Goal: Task Accomplishment & Management: Manage account settings

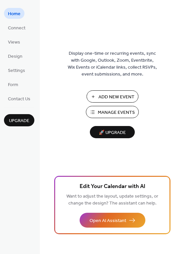
click at [100, 112] on span "Manage Events" at bounding box center [116, 112] width 37 height 7
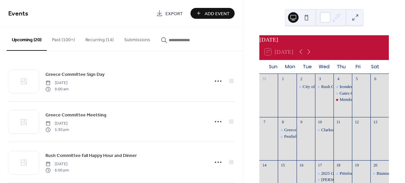
click at [88, 38] on button "Recurring (14)" at bounding box center [99, 38] width 39 height 23
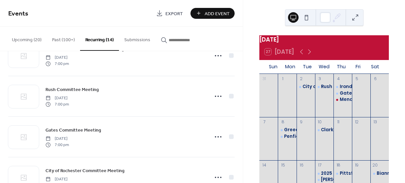
scroll to position [145, 0]
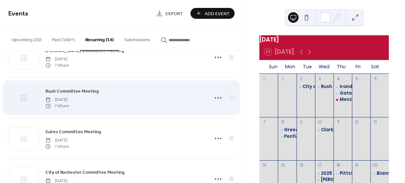
click at [81, 95] on link "Rush Committee Meeting" at bounding box center [72, 91] width 53 height 8
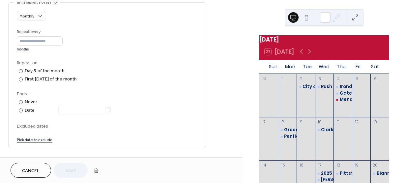
scroll to position [291, 0]
click at [32, 139] on link "Pick date to exclude" at bounding box center [35, 138] width 36 height 7
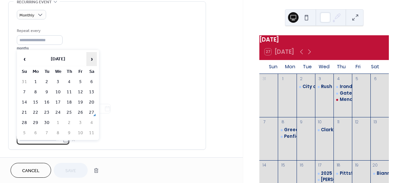
click at [91, 61] on span "›" at bounding box center [92, 58] width 10 height 13
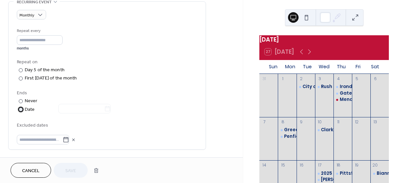
click at [20, 109] on div at bounding box center [21, 110] width 4 height 4
click at [21, 100] on div at bounding box center [21, 101] width 4 height 4
click at [68, 140] on icon at bounding box center [66, 140] width 7 height 7
click at [63, 140] on input "text" at bounding box center [40, 140] width 46 height 10
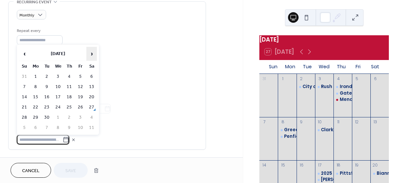
click at [90, 51] on span "›" at bounding box center [92, 53] width 10 height 13
click at [59, 75] on td "1" at bounding box center [58, 77] width 11 height 10
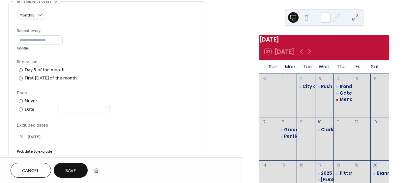
click at [74, 168] on span "Save" at bounding box center [70, 171] width 11 height 7
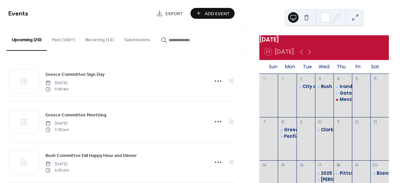
click at [210, 15] on span "Add Event" at bounding box center [217, 13] width 25 height 7
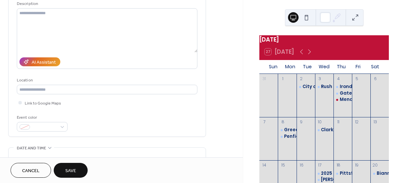
scroll to position [71, 0]
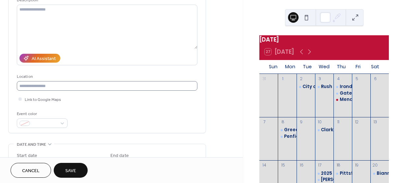
type input "**********"
click at [115, 86] on input "text" at bounding box center [107, 86] width 181 height 10
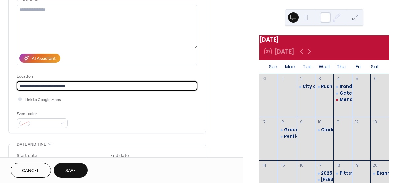
type input "**********"
click at [19, 99] on div at bounding box center [19, 98] width 3 height 3
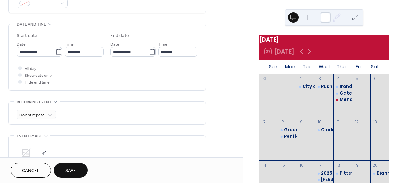
scroll to position [192, 0]
click at [56, 50] on icon at bounding box center [58, 50] width 5 height 5
click at [55, 50] on input "**********" at bounding box center [36, 52] width 39 height 10
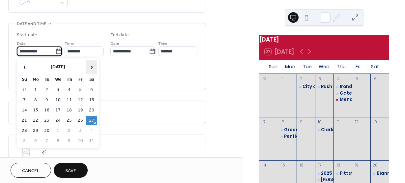
click at [92, 67] on span "›" at bounding box center [92, 66] width 10 height 13
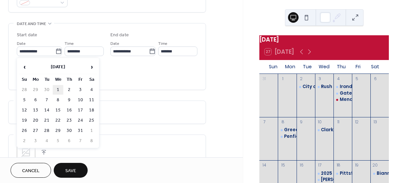
click at [57, 89] on td "1" at bounding box center [58, 90] width 11 height 10
type input "**********"
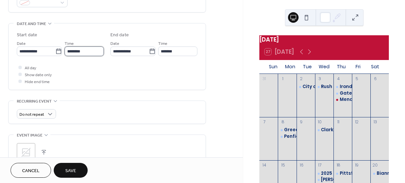
click at [98, 47] on input "********" at bounding box center [84, 52] width 39 height 10
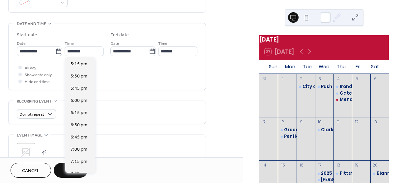
scroll to position [856, 0]
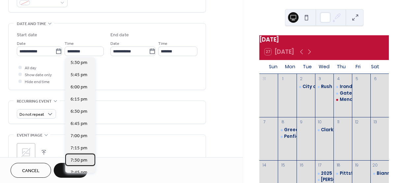
click at [89, 158] on div "7:30 pm" at bounding box center [80, 160] width 30 height 12
type input "*******"
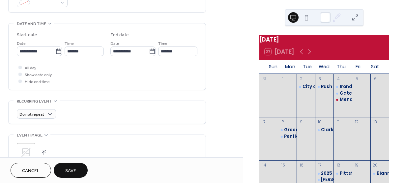
click at [74, 168] on span "Save" at bounding box center [70, 171] width 11 height 7
